Goal: Transaction & Acquisition: Purchase product/service

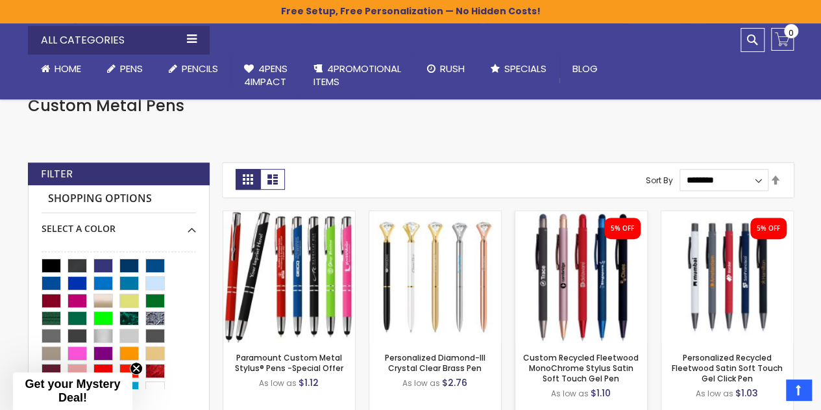
scroll to position [260, 0]
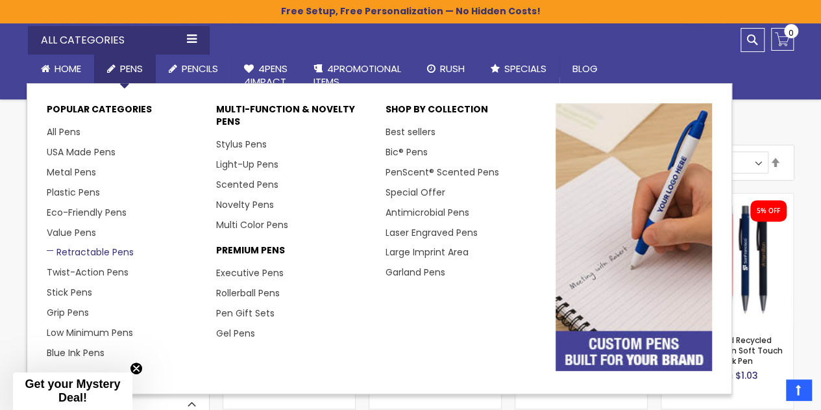
click at [103, 253] on link "Retractable Pens" at bounding box center [90, 251] width 87 height 13
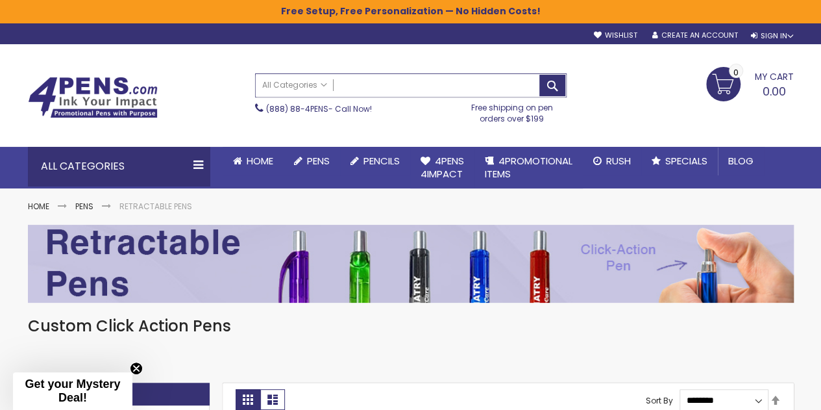
click at [368, 90] on input "Search" at bounding box center [411, 85] width 310 height 23
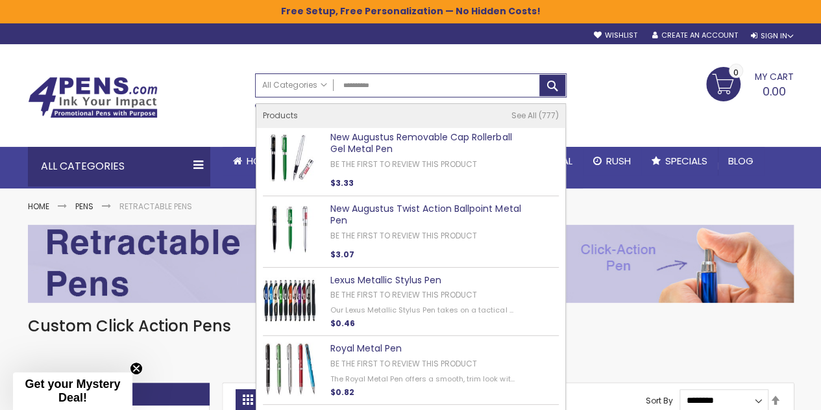
type input "**********"
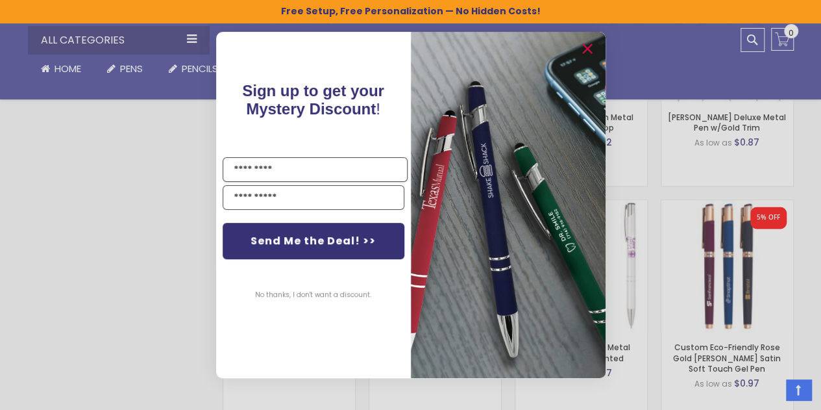
scroll to position [974, 0]
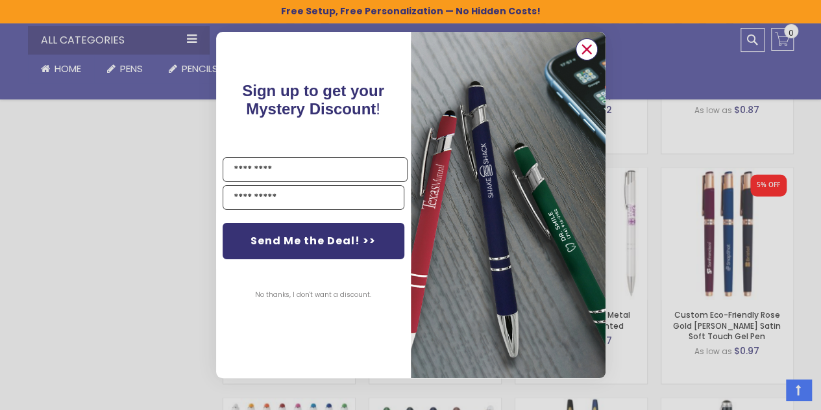
click at [591, 49] on circle "Close dialog" at bounding box center [585, 49] width 19 height 19
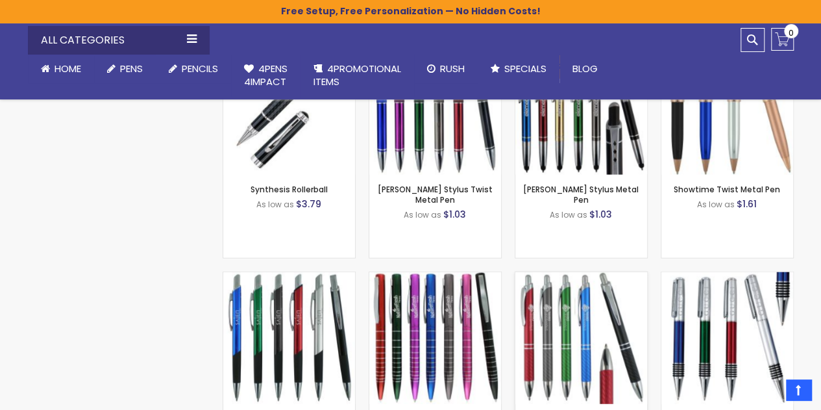
scroll to position [1623, 0]
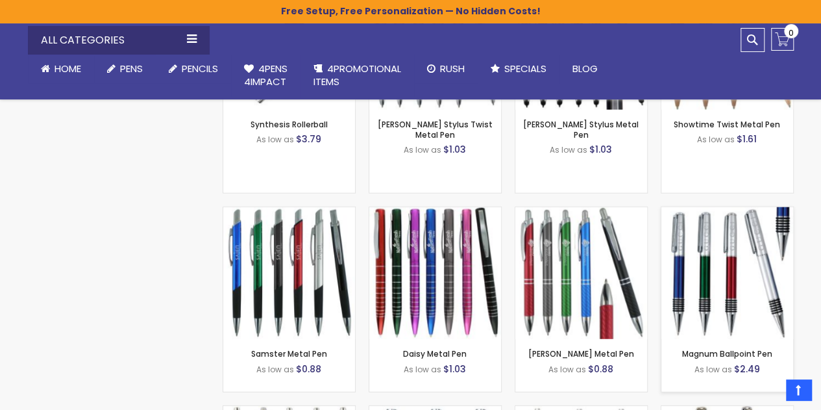
click at [726, 298] on img at bounding box center [727, 273] width 132 height 132
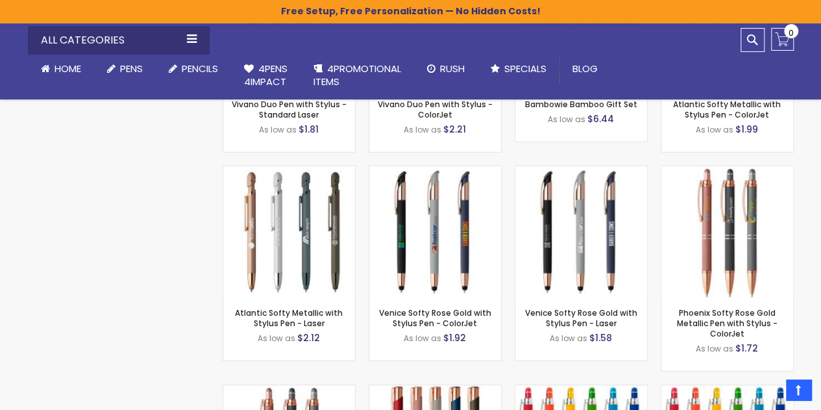
scroll to position [6426, 0]
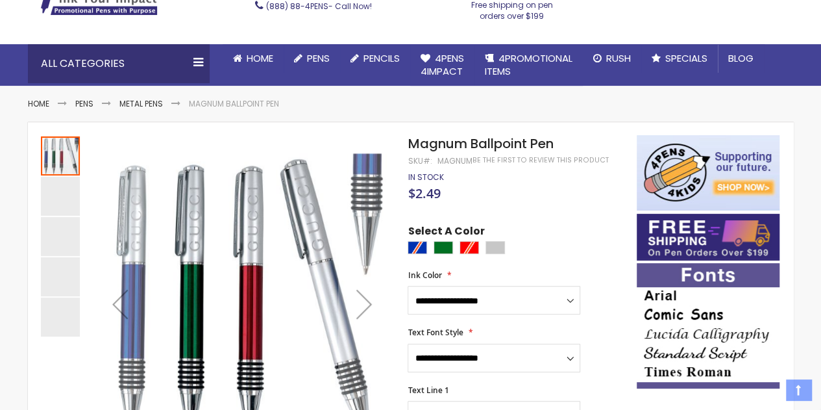
scroll to position [130, 0]
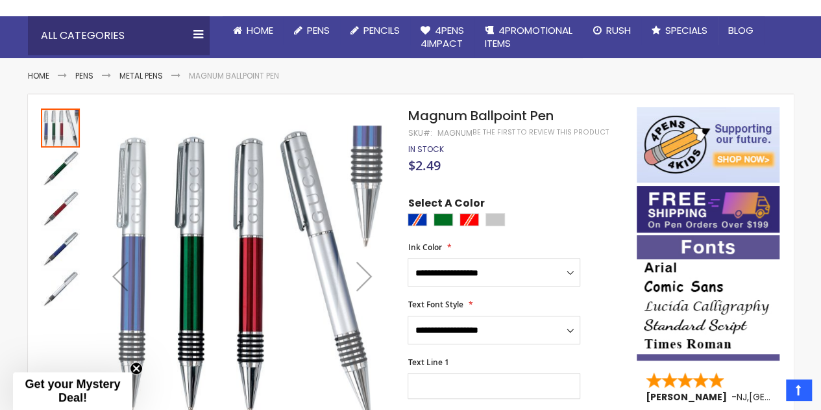
click at [418, 219] on div at bounding box center [519, 221] width 222 height 16
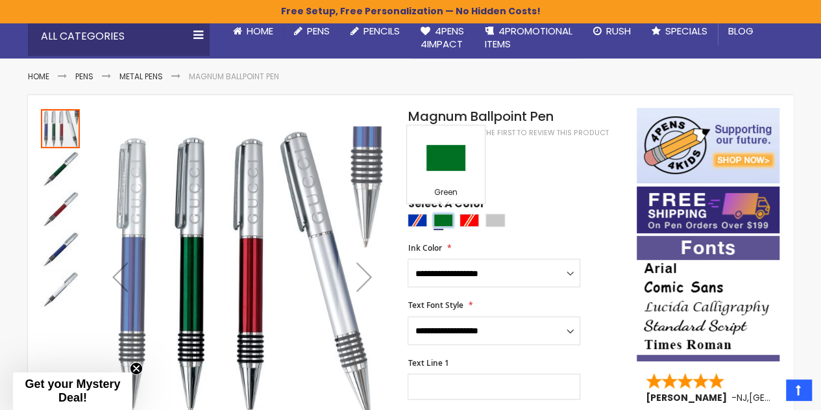
click at [447, 220] on div "Green" at bounding box center [443, 220] width 19 height 13
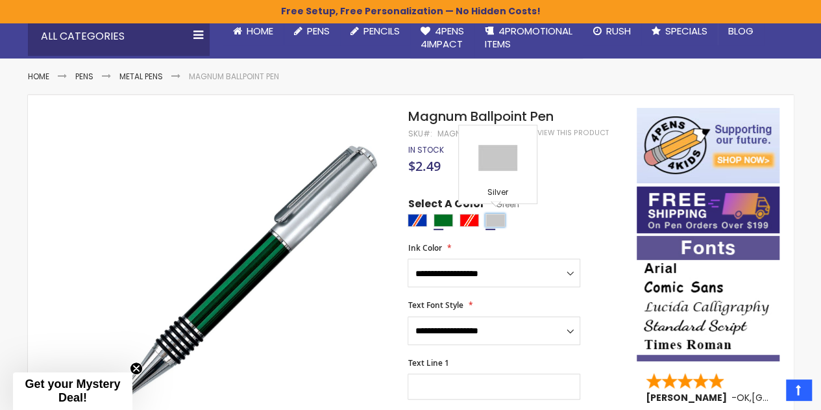
click at [499, 220] on div "Silver" at bounding box center [495, 220] width 19 height 13
type input "****"
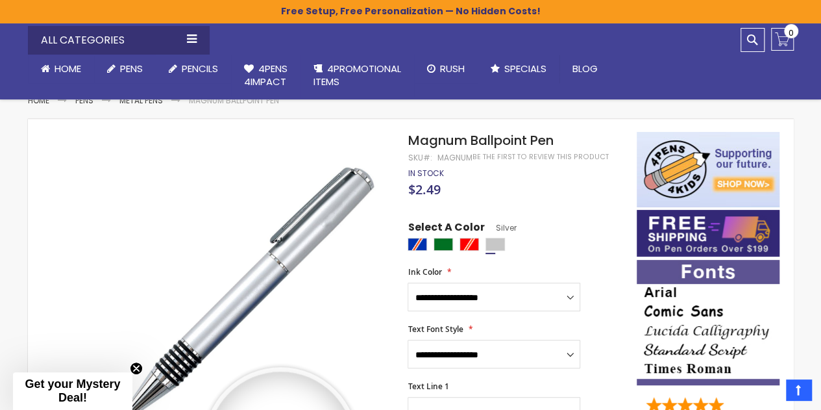
scroll to position [0, 0]
